Goal: Navigation & Orientation: Understand site structure

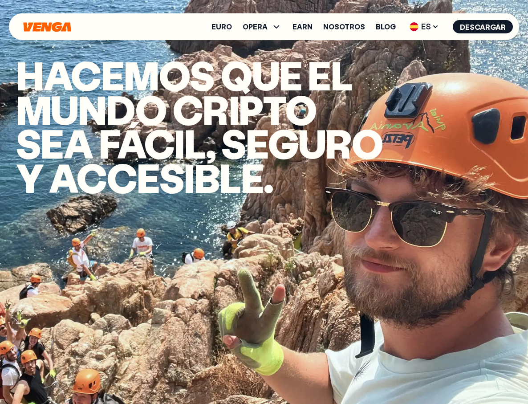
click at [36, 18] on div "Euro OPERA Comprar Vender Cambiar Exchange Earn Nosotros Blog ES English - EN E…" at bounding box center [264, 26] width 510 height 27
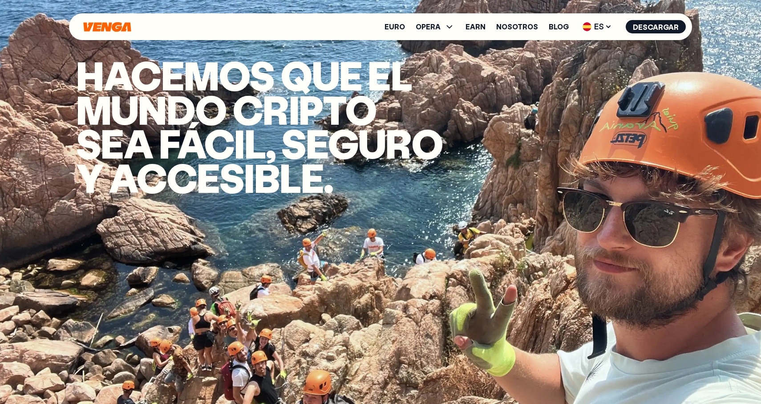
click at [89, 34] on div "Euro OPERA Comprar Vender Cambiar Exchange Earn Nosotros Blog ES English - EN E…" at bounding box center [380, 26] width 623 height 27
click at [89, 28] on icon "Inicio" at bounding box center [107, 27] width 48 height 10
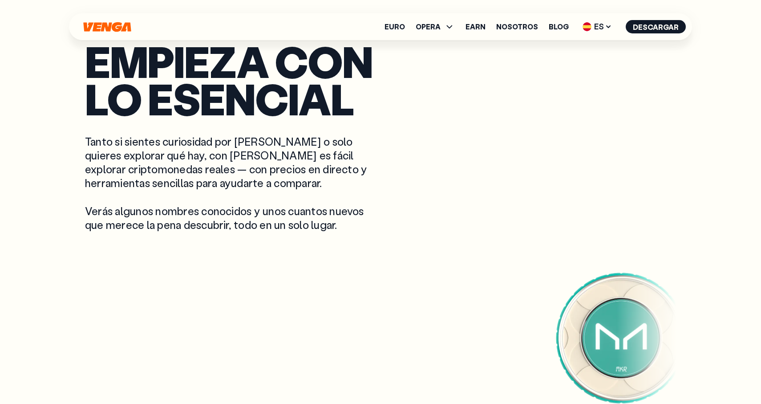
scroll to position [1575, 0]
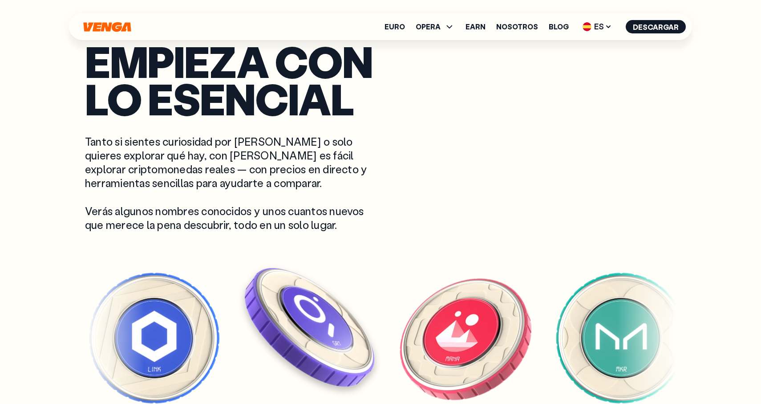
click at [332, 305] on img at bounding box center [310, 327] width 138 height 138
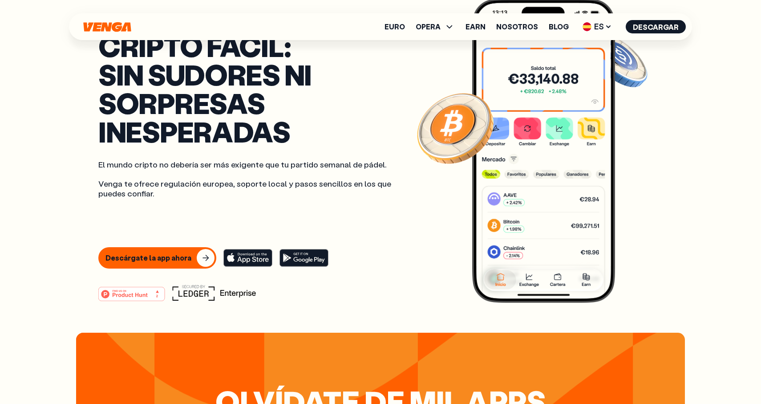
scroll to position [69, 0]
click at [253, 250] on rect at bounding box center [248, 257] width 49 height 17
click at [303, 253] on rect at bounding box center [304, 257] width 49 height 17
click at [189, 256] on button "Descárgate la app ahora" at bounding box center [157, 257] width 118 height 21
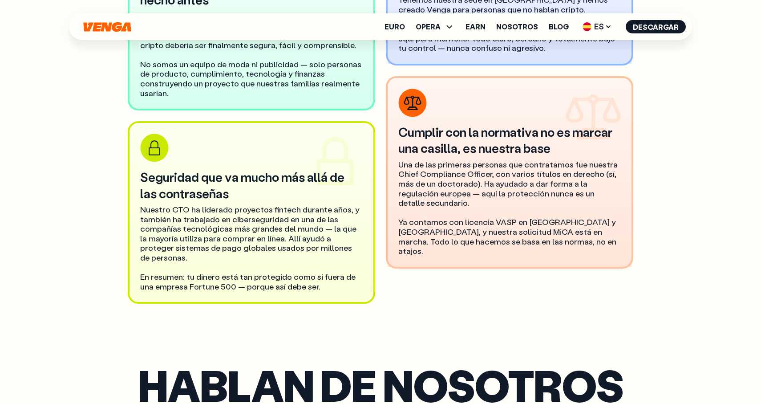
scroll to position [2991, 0]
click at [527, 20] on span "ES" at bounding box center [598, 27] width 36 height 14
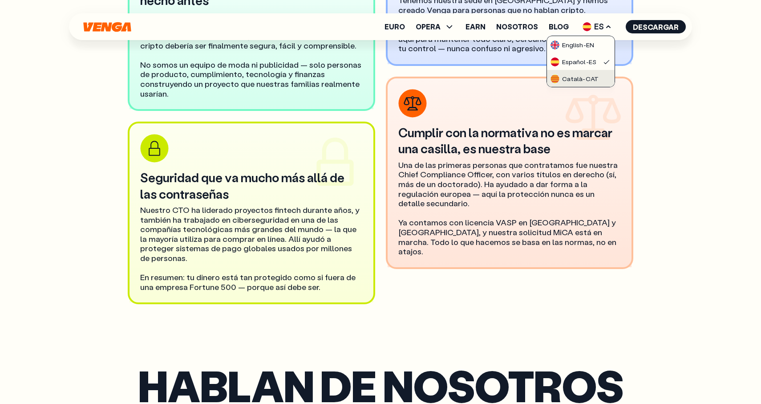
click at [527, 71] on link "Català - CAT" at bounding box center [581, 78] width 68 height 17
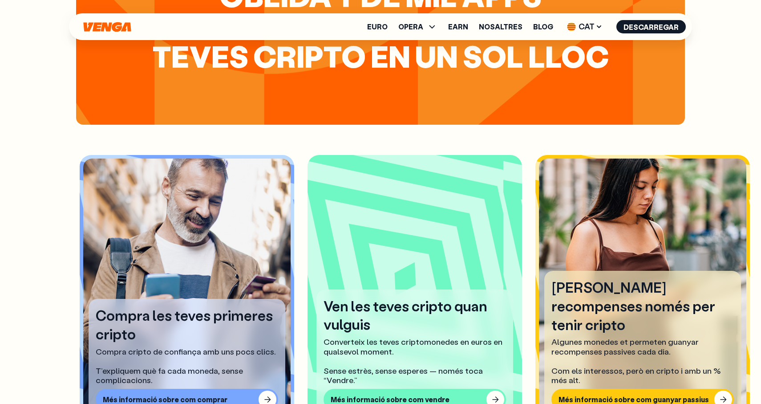
scroll to position [474, 0]
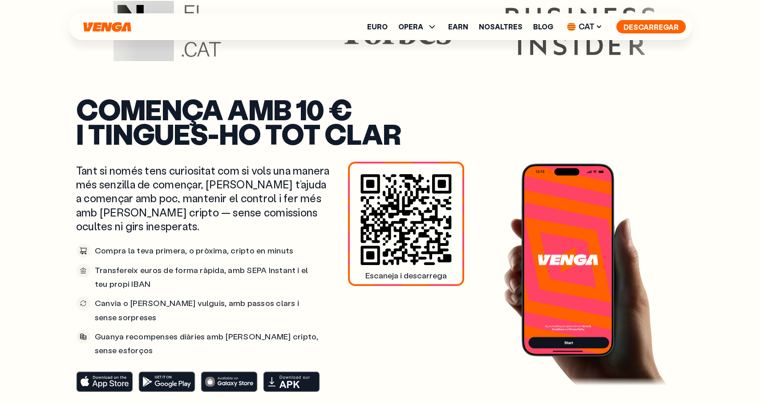
scroll to position [3355, 0]
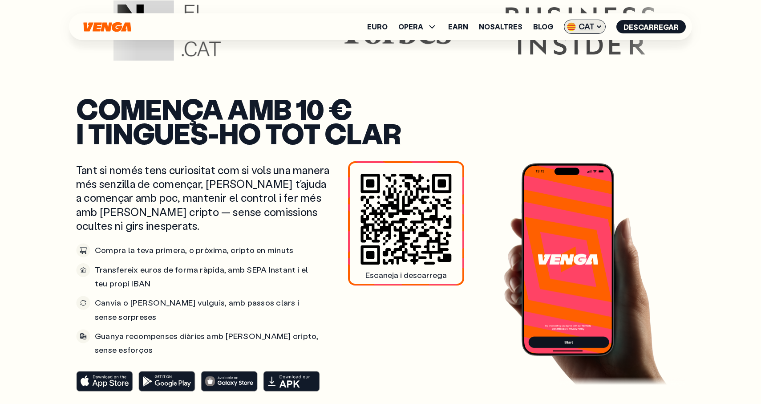
click at [600, 29] on icon at bounding box center [599, 26] width 7 height 7
click at [592, 44] on link "English - EN" at bounding box center [572, 44] width 68 height 17
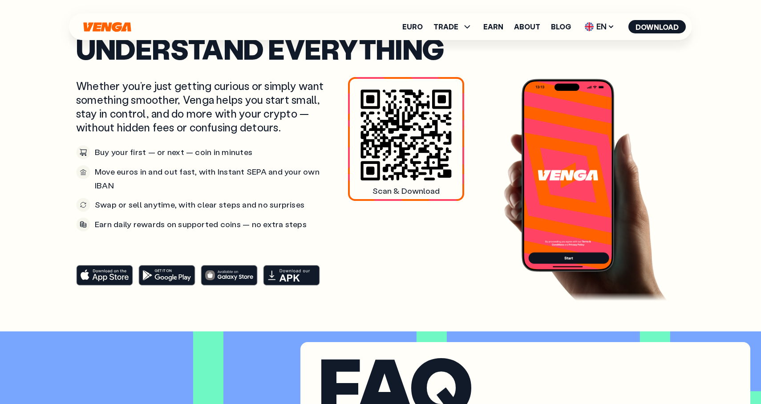
scroll to position [3362, 0]
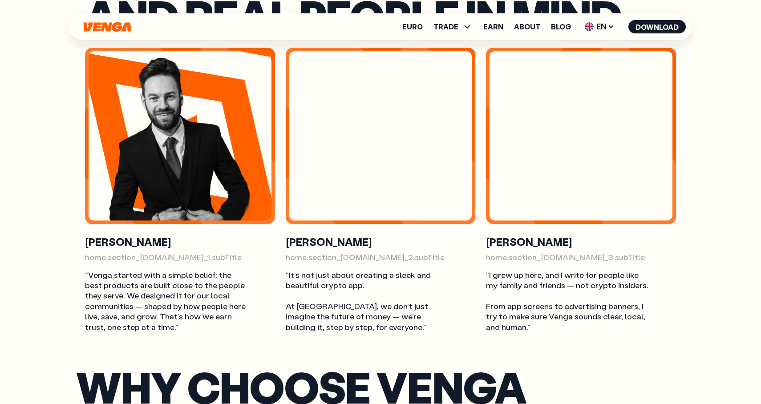
scroll to position [2374, 0]
